Goal: Information Seeking & Learning: Learn about a topic

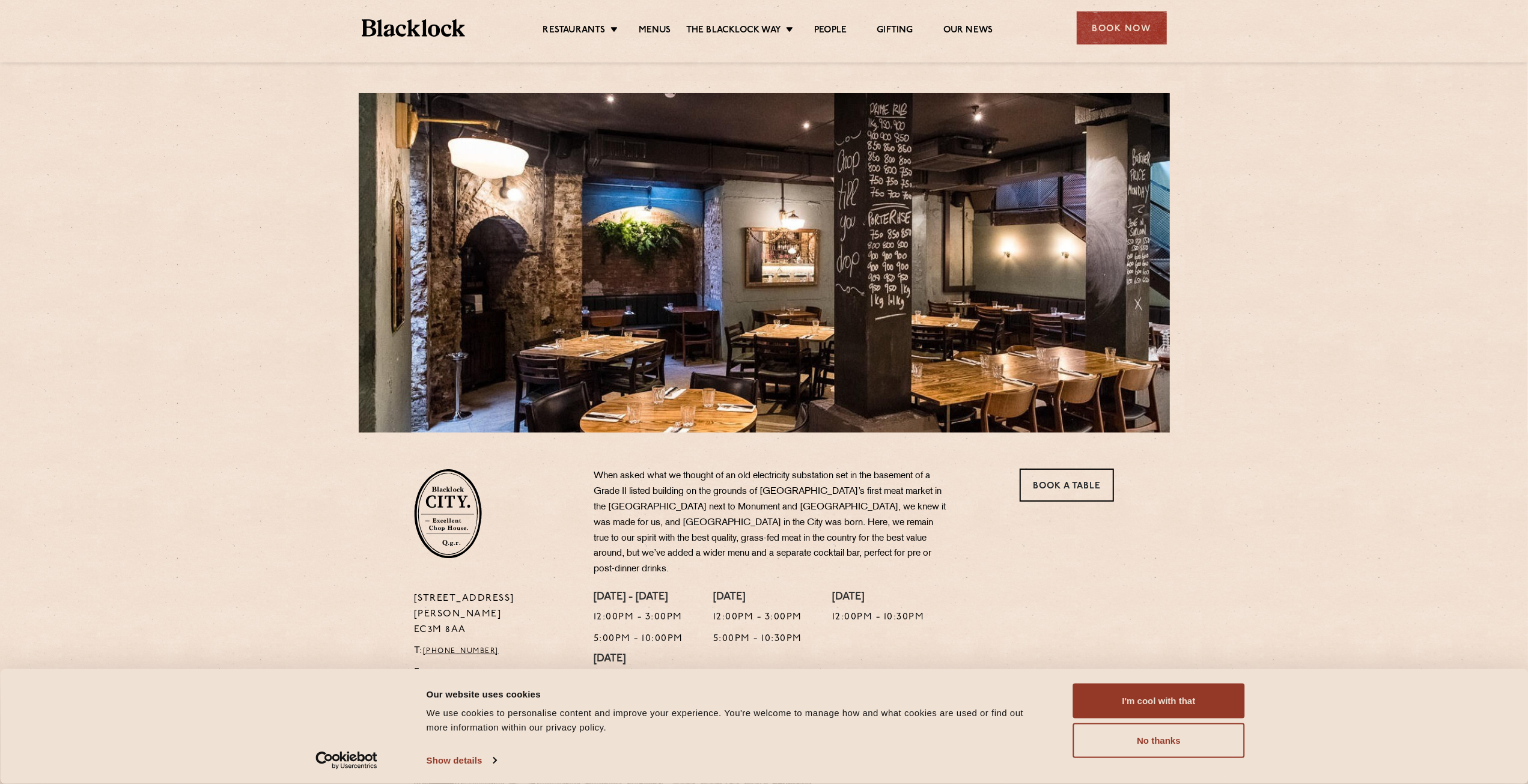
drag, startPoint x: 1378, startPoint y: 143, endPoint x: 1390, endPoint y: 127, distance: 20.0
click at [1380, 140] on div "[STREET_ADDRESS][PERSON_NAME] T: [PHONE_NUMBER] E: [EMAIL_ADDRESS][DOMAIN_NAME]…" at bounding box center [764, 594] width 1528 height 1187
click at [1290, 380] on div "[STREET_ADDRESS][PERSON_NAME] T: [PHONE_NUMBER] E: [EMAIL_ADDRESS][DOMAIN_NAME]…" at bounding box center [764, 594] width 1528 height 1187
click at [1209, 701] on button "I'm cool with that" at bounding box center [1159, 701] width 172 height 35
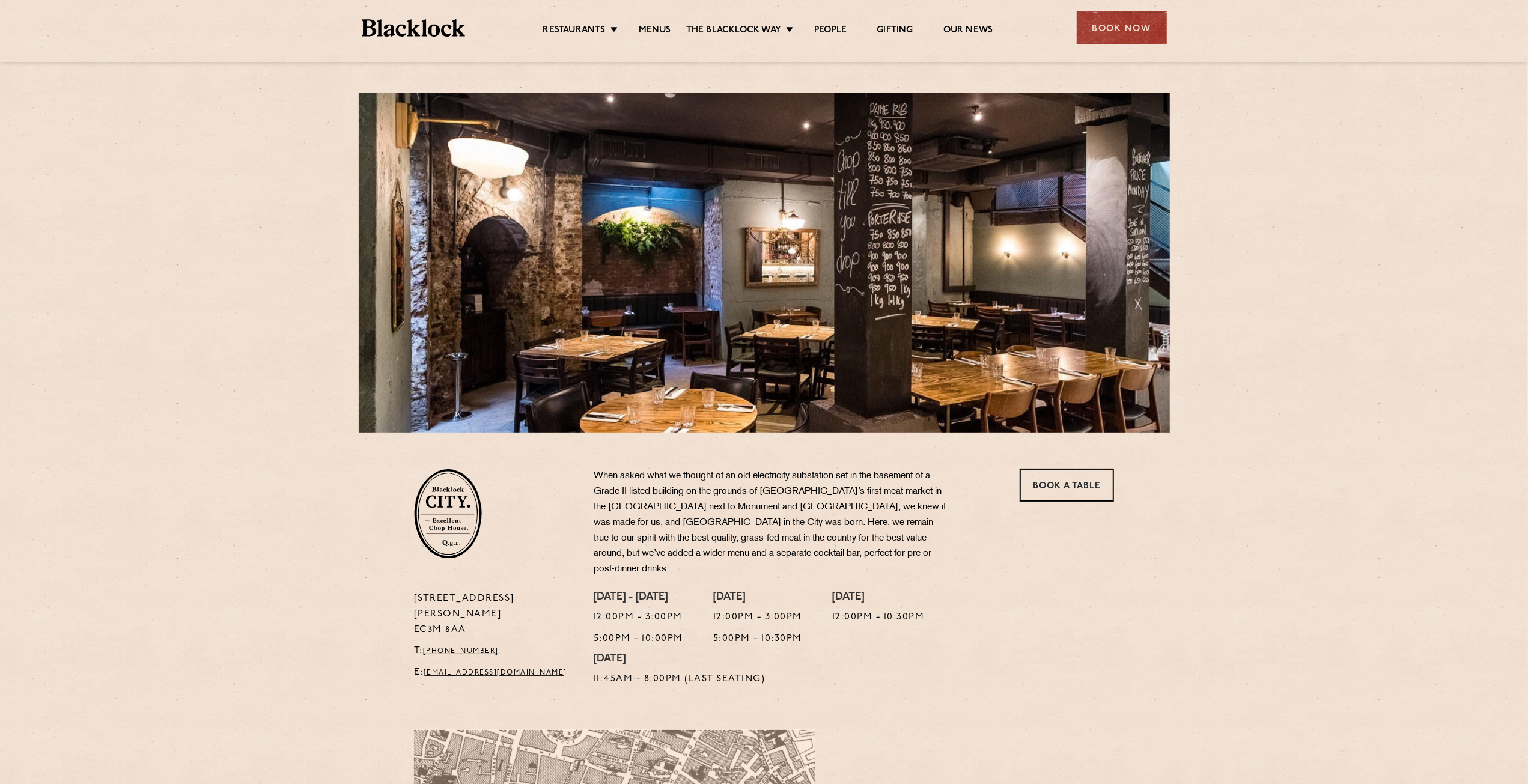
click at [1251, 449] on section "[STREET_ADDRESS][PERSON_NAME] T: [PHONE_NUMBER] E: [EMAIL_ADDRESS][DOMAIN_NAME]…" at bounding box center [764, 563] width 1528 height 261
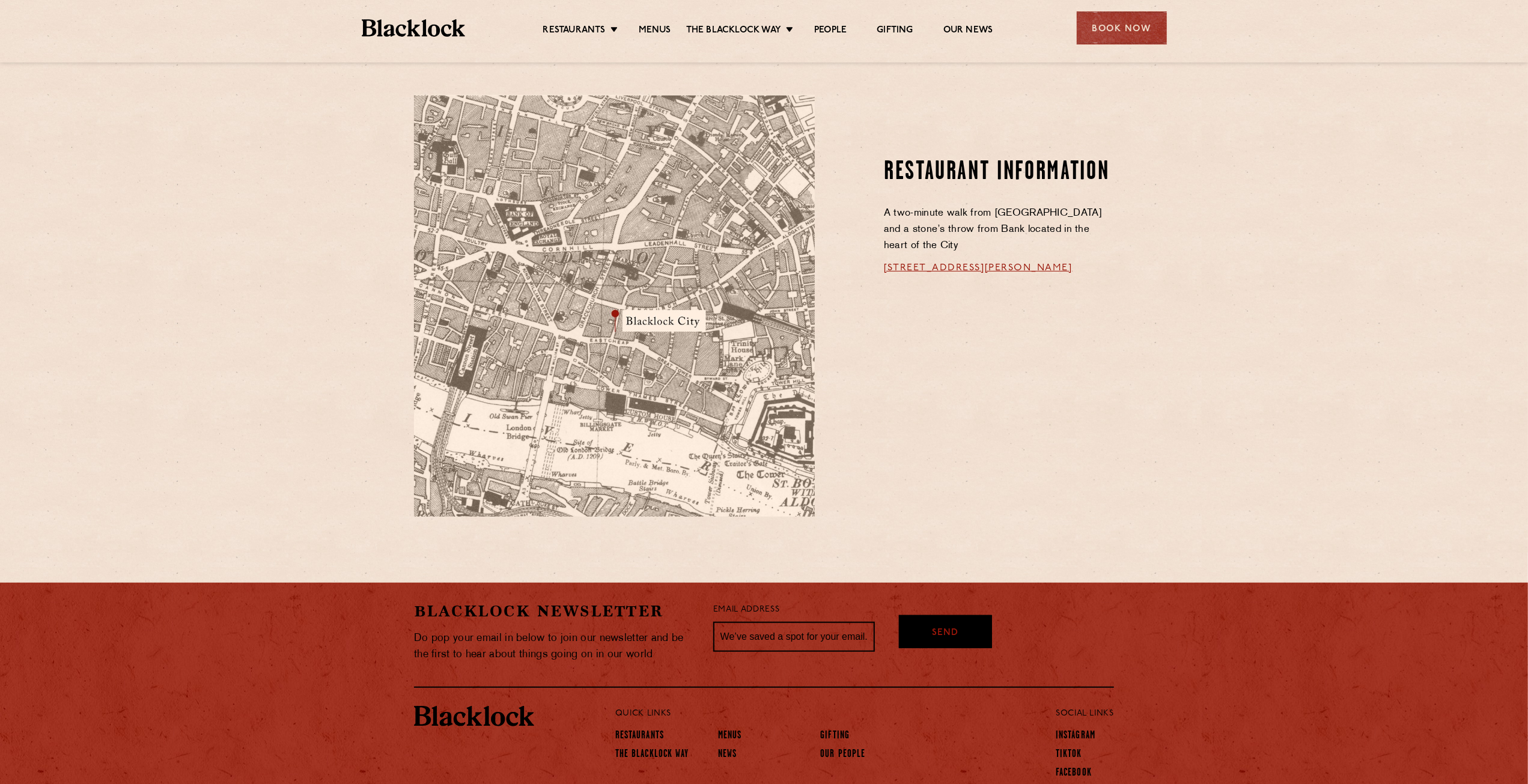
scroll to position [678, 0]
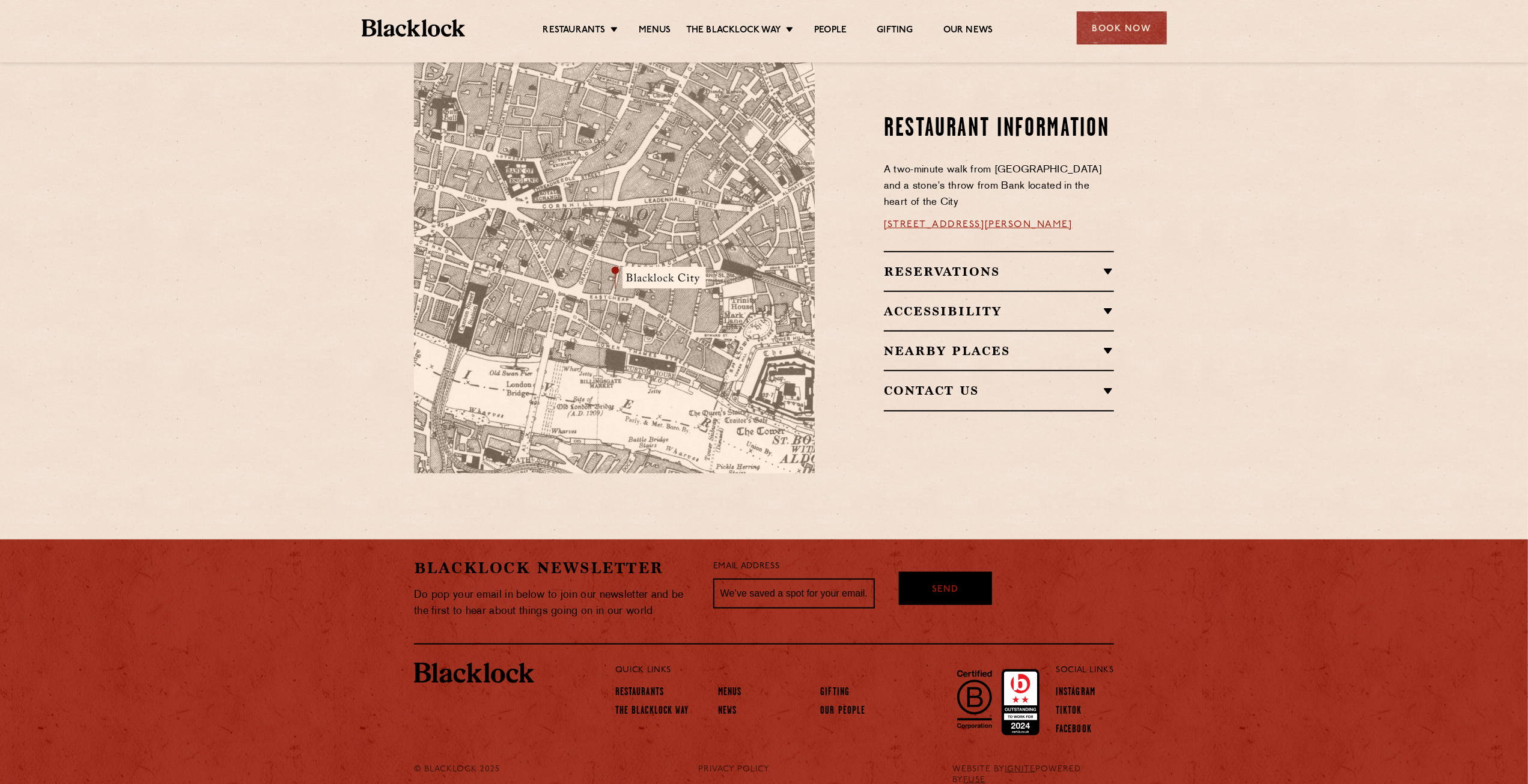
click at [1236, 338] on section "Restaurant Information A two-minute walk from [GEOGRAPHIC_DATA] and a stone’s t…" at bounding box center [764, 263] width 1528 height 494
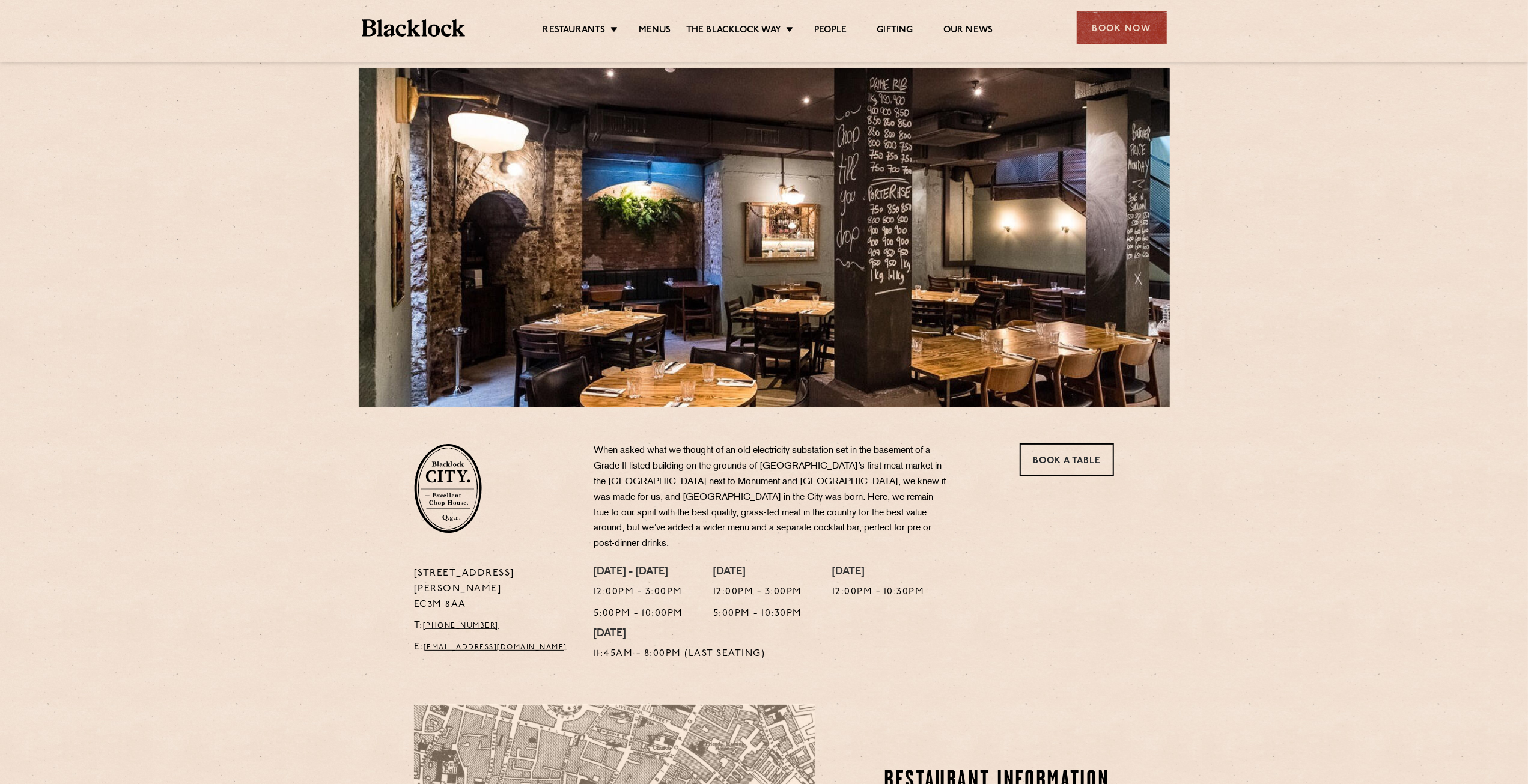
scroll to position [0, 0]
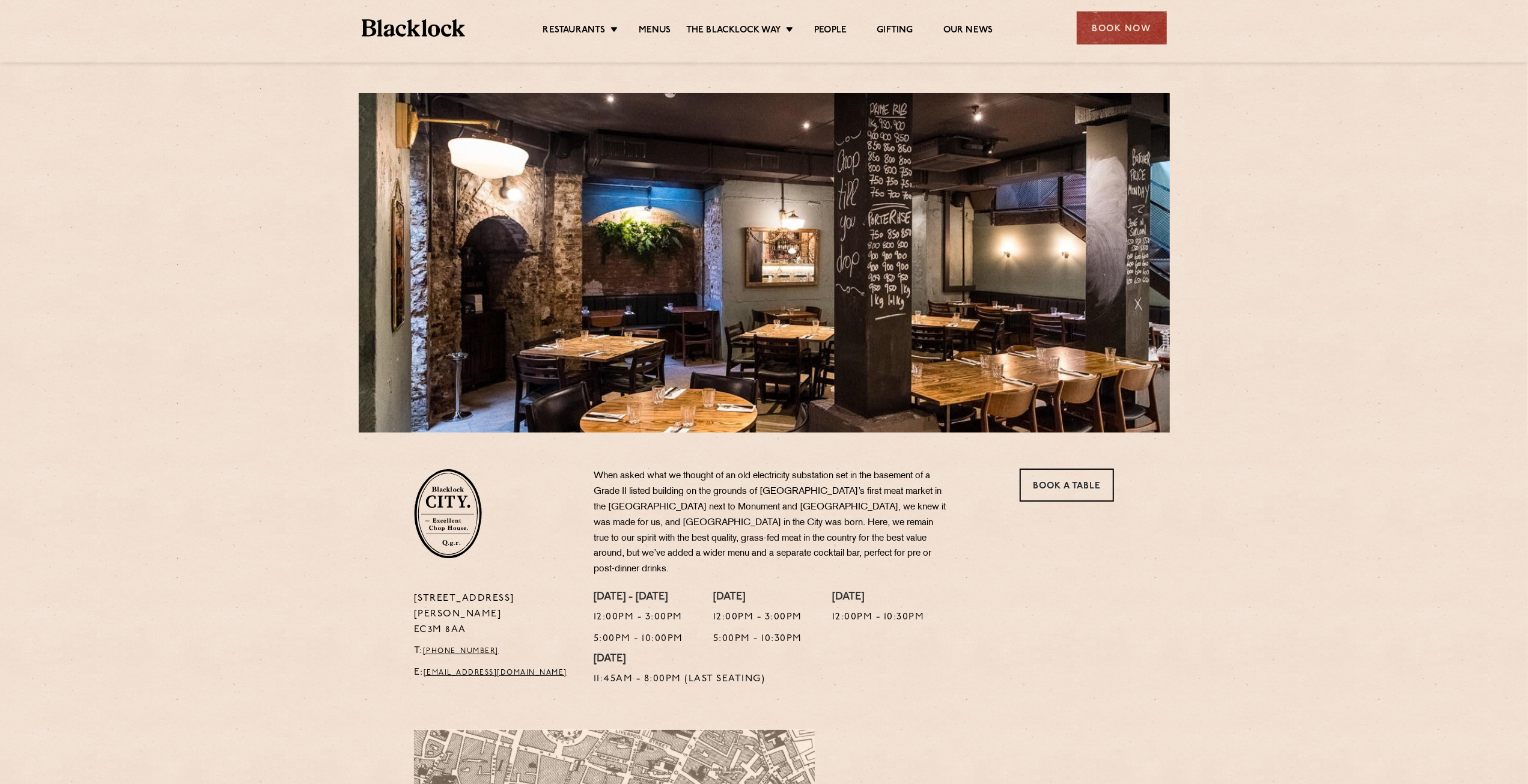
drag, startPoint x: 1255, startPoint y: 399, endPoint x: 1201, endPoint y: 426, distance: 60.4
click at [1201, 426] on div "[STREET_ADDRESS][PERSON_NAME] T: [PHONE_NUMBER] E: [EMAIL_ADDRESS][DOMAIN_NAME]…" at bounding box center [764, 594] width 1528 height 1187
click at [759, 78] on link "[DATE] Roast" at bounding box center [740, 85] width 58 height 13
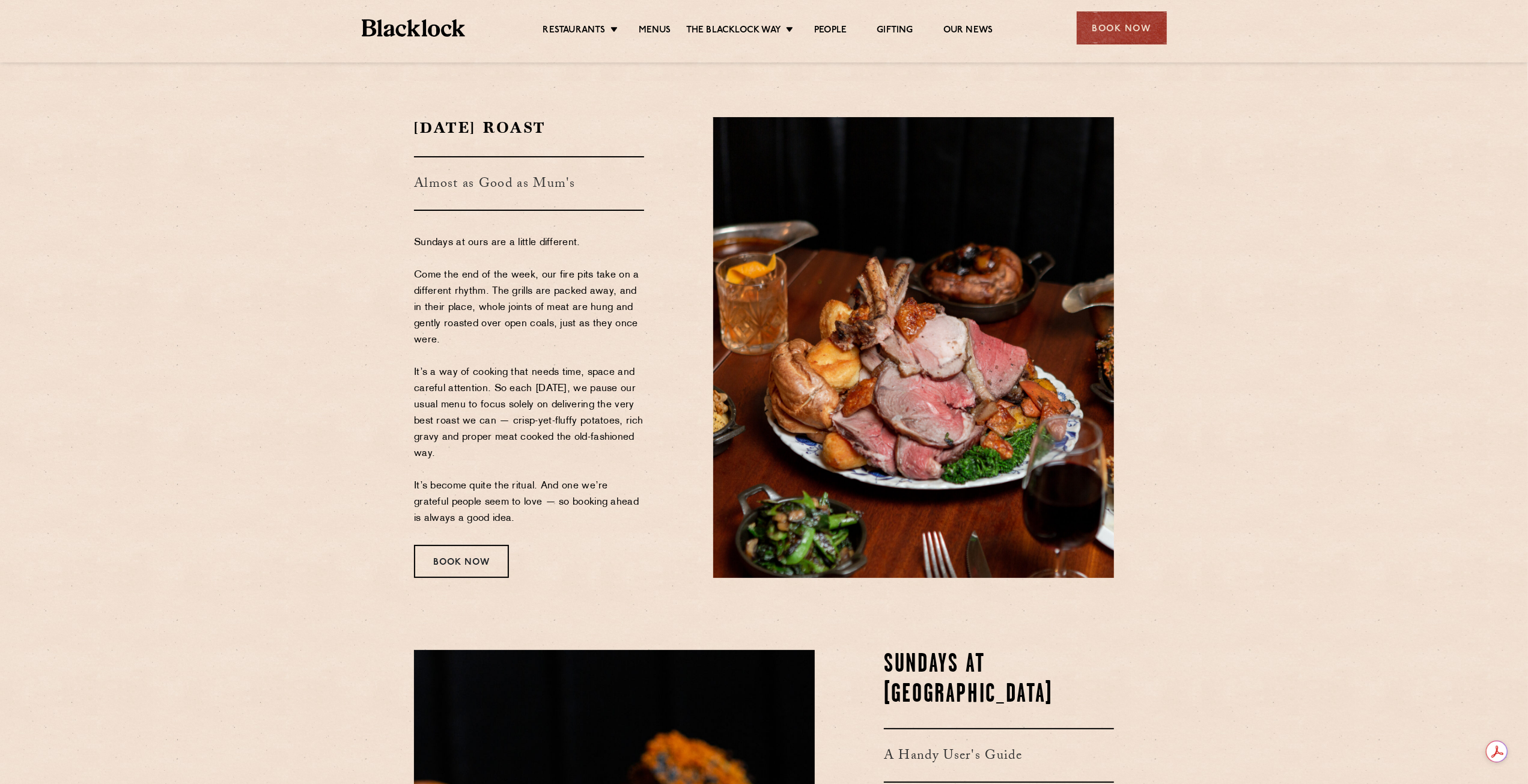
click at [1416, 159] on section "Sunday Roast Almost as Good as Mum's Sundays at ours are a little different. Co…" at bounding box center [764, 347] width 1528 height 533
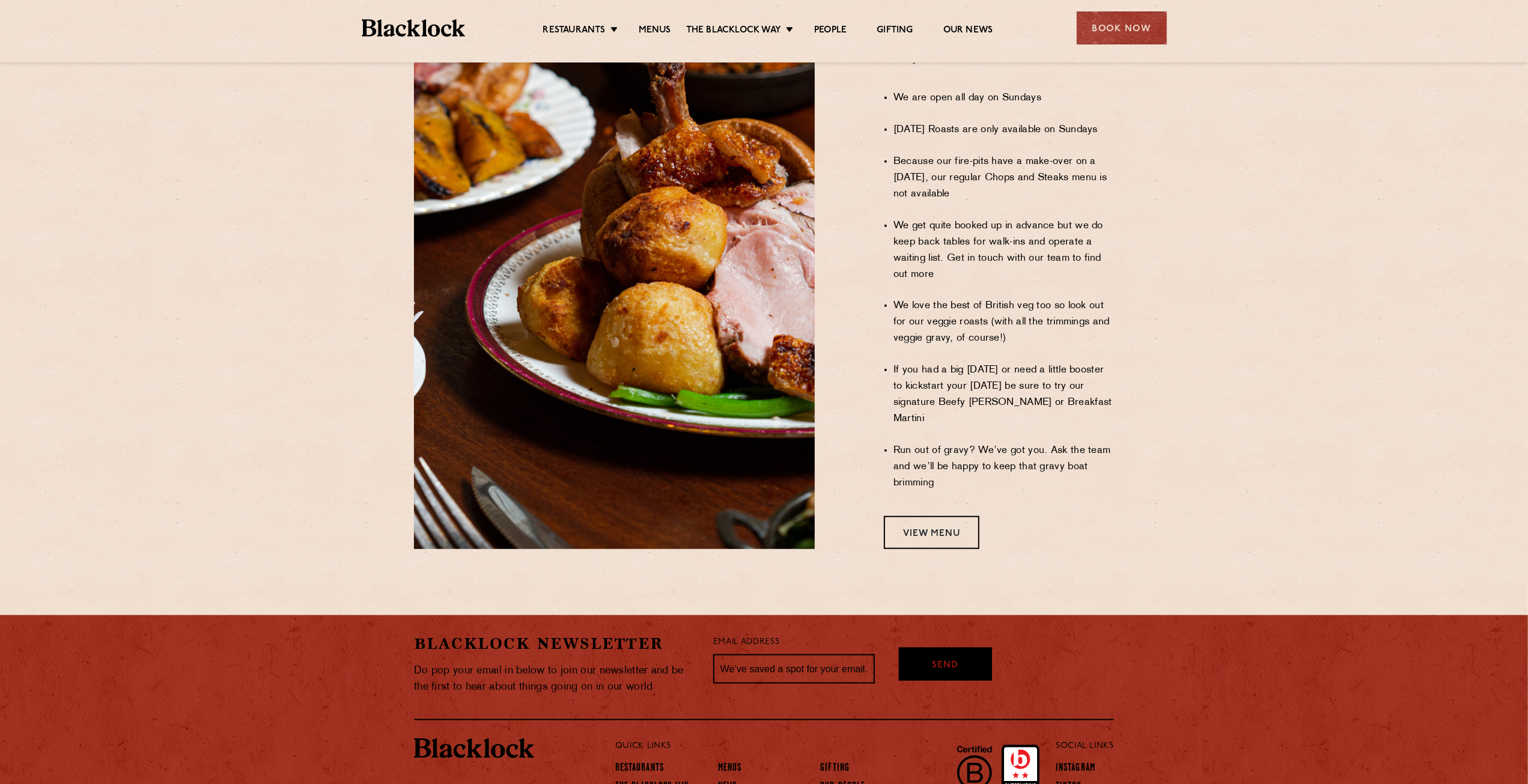
scroll to position [865, 0]
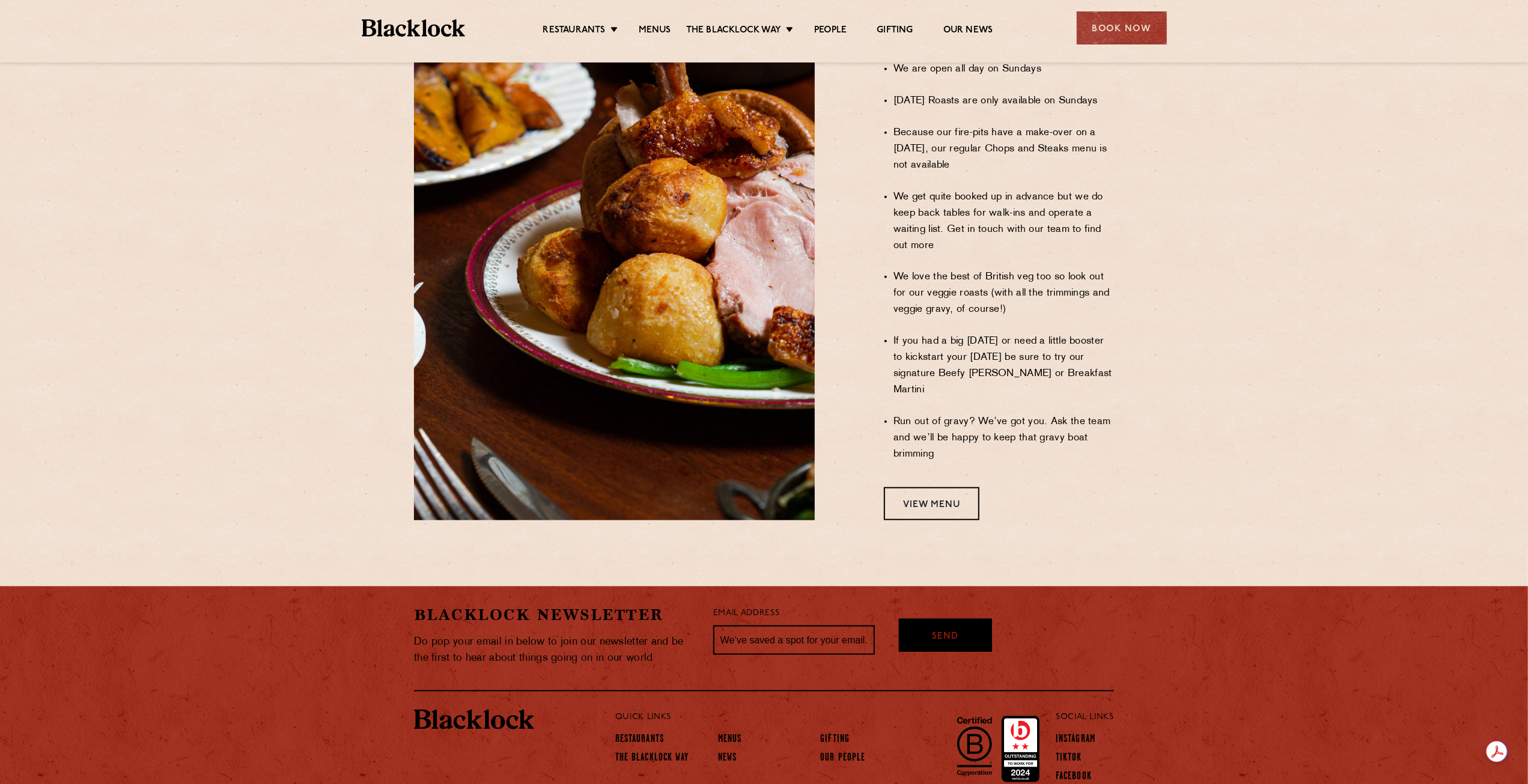
click at [949, 421] on div "Sundays at Blacklock A Handy User's Guide We take Sundays very seriously. So mu…" at bounding box center [974, 152] width 300 height 736
click at [950, 487] on link "View Menu" at bounding box center [932, 504] width 95 height 33
